Goal: Task Accomplishment & Management: Complete application form

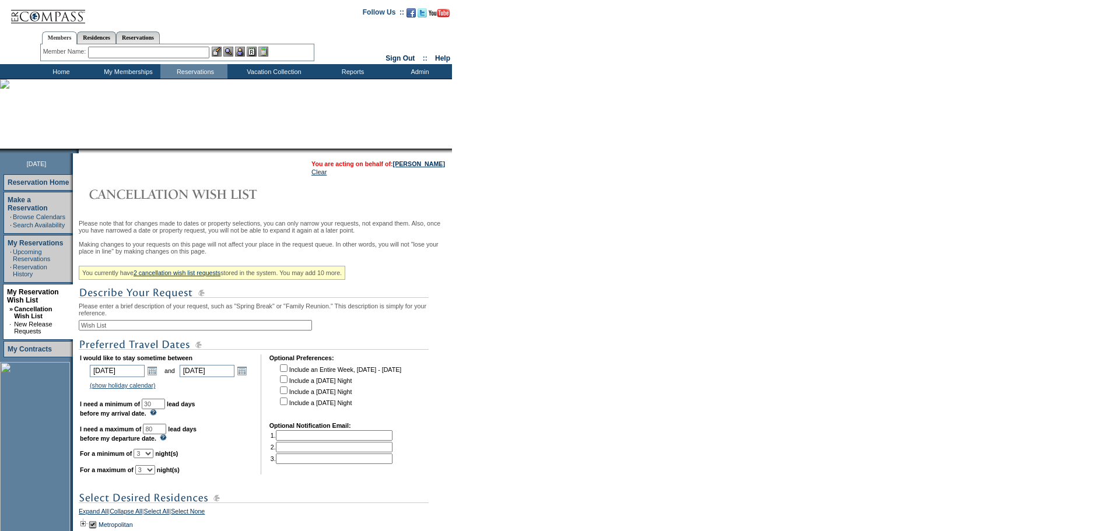
click at [143, 331] on input "Wish List" at bounding box center [195, 325] width 233 height 10
type input "W"
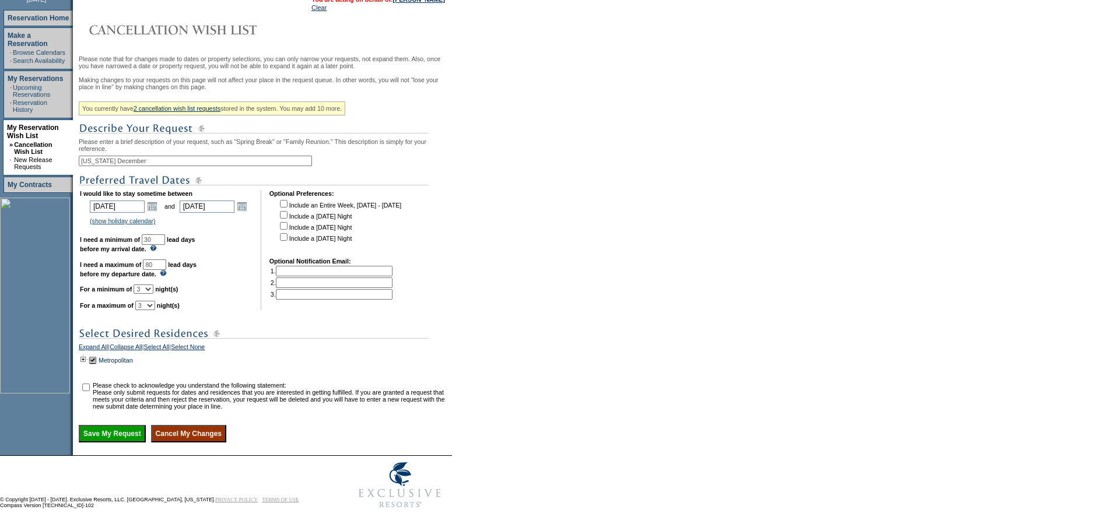
scroll to position [194, 0]
type input "[US_STATE] December"
click at [90, 385] on input "checkbox" at bounding box center [86, 388] width 8 height 8
checkbox input "true"
click at [87, 354] on td at bounding box center [83, 360] width 9 height 13
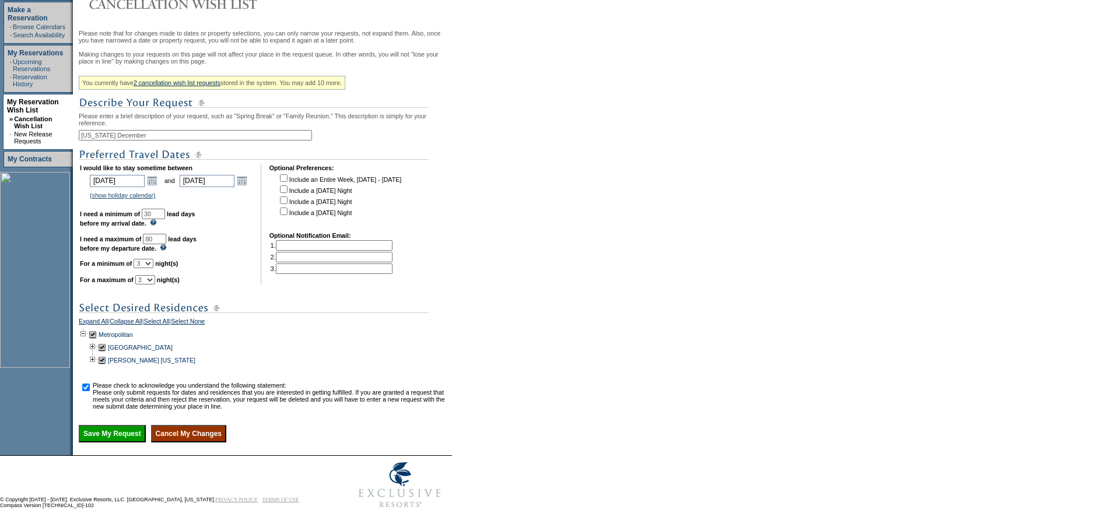
click at [124, 443] on input "Save My Request" at bounding box center [112, 433] width 67 height 17
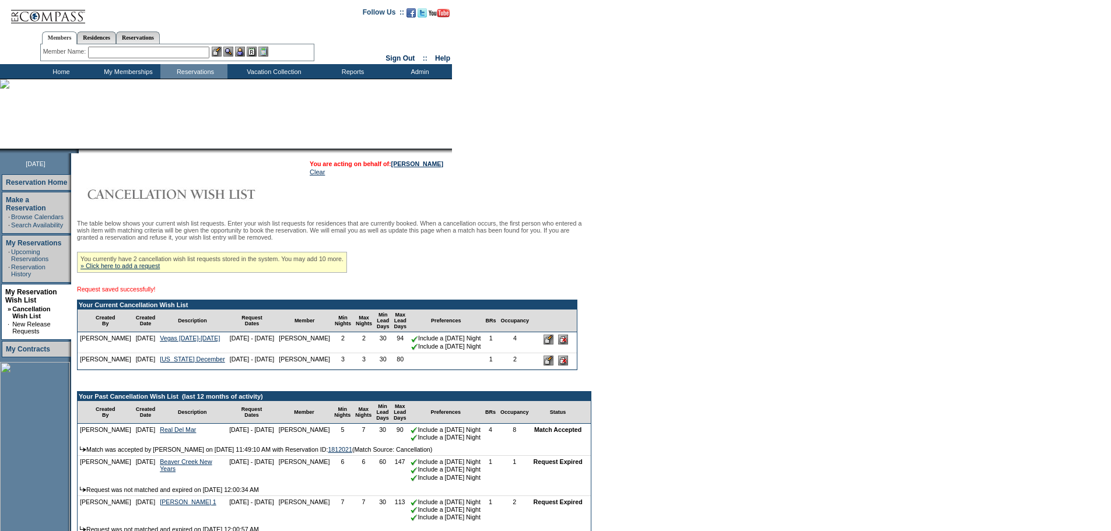
click at [69, 68] on td "Home" at bounding box center [59, 71] width 67 height 15
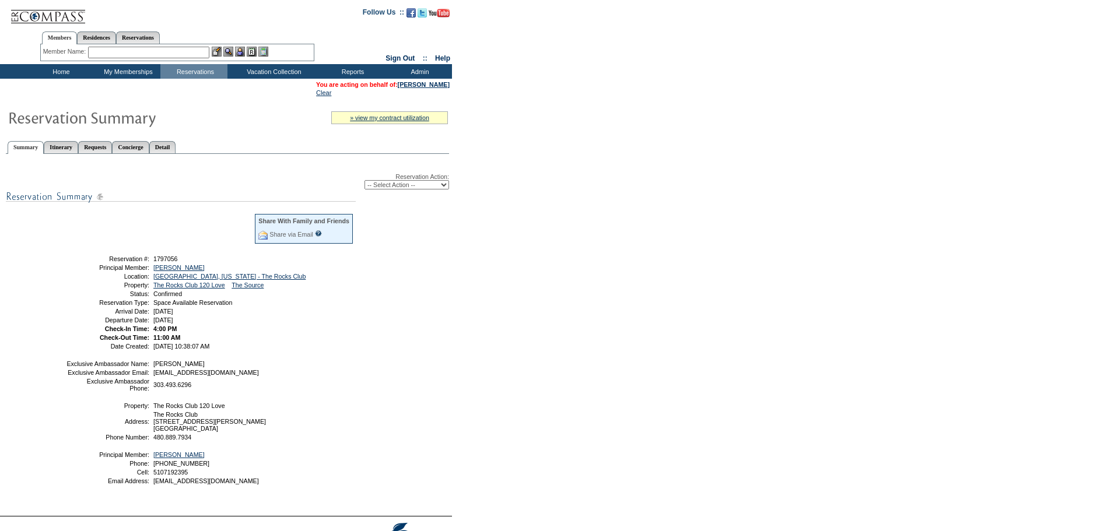
drag, startPoint x: 59, startPoint y: 70, endPoint x: 69, endPoint y: 53, distance: 19.6
click at [59, 70] on td "Home" at bounding box center [59, 71] width 67 height 15
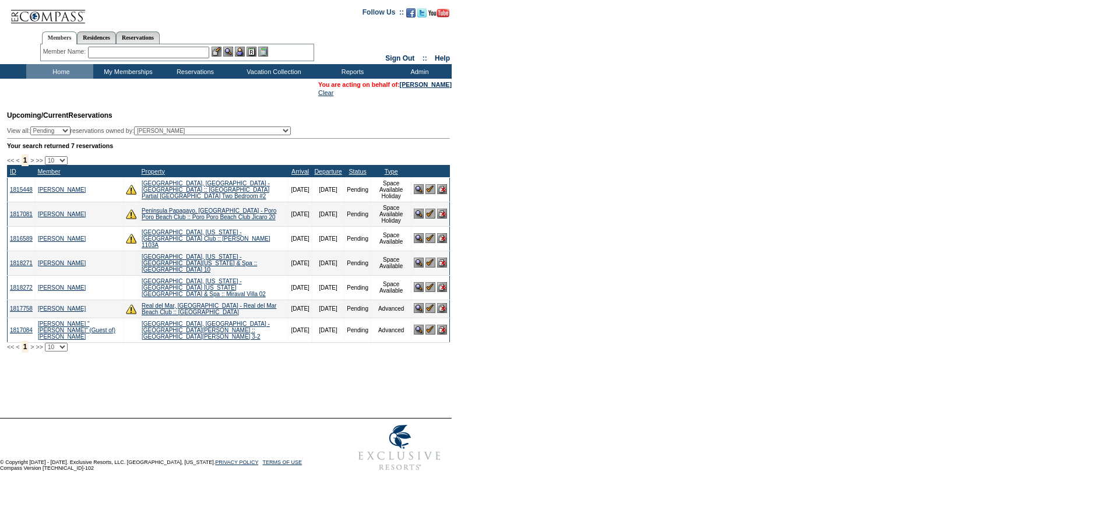
click at [430, 325] on img at bounding box center [431, 330] width 10 height 10
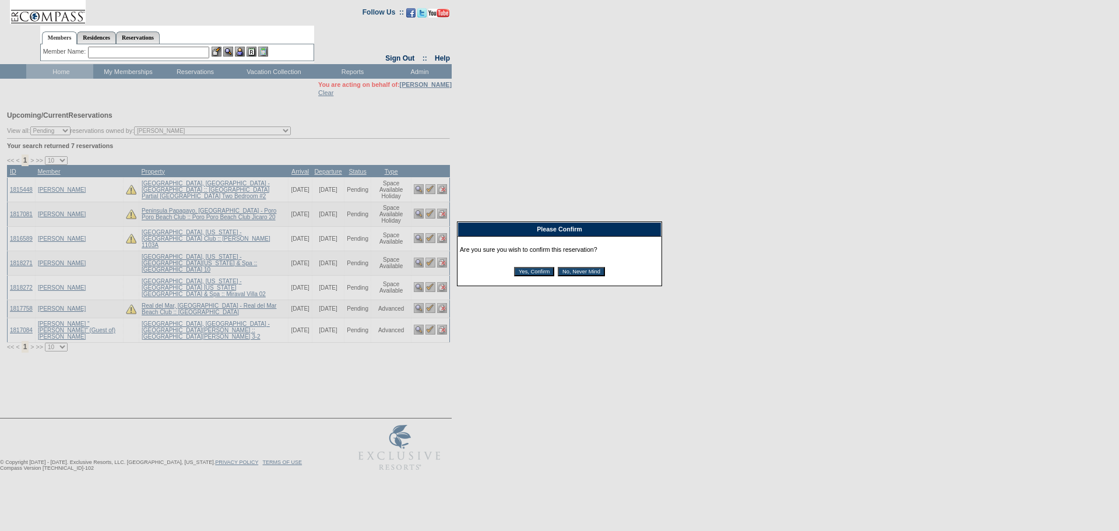
click at [519, 268] on div "Are you sure you wish to confirm this reservation? Yes, Confirm No, Never Mind" at bounding box center [559, 261] width 199 height 44
click at [519, 272] on input "Yes, Confirm" at bounding box center [534, 271] width 40 height 9
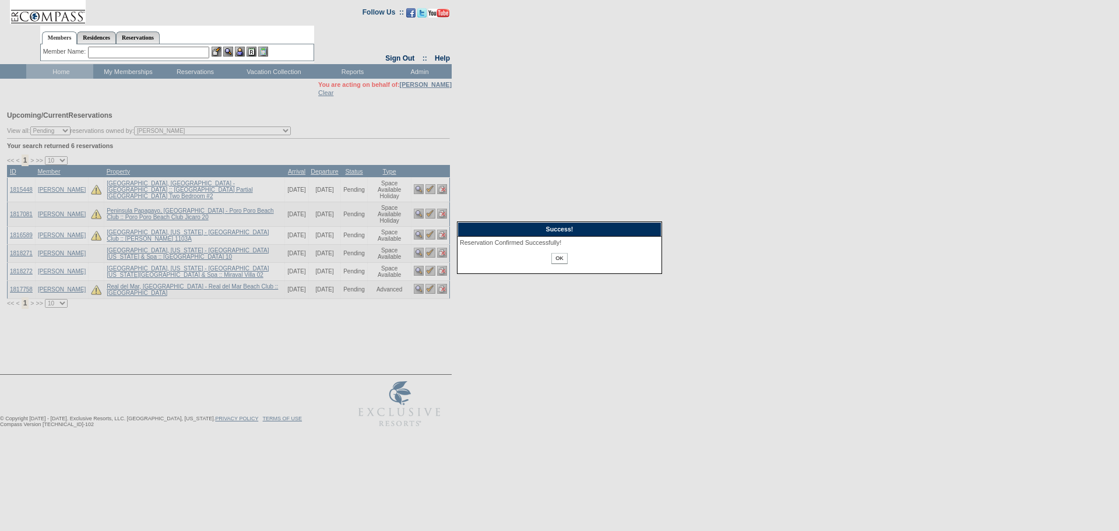
click at [557, 261] on input "OK" at bounding box center [560, 258] width 16 height 11
